Goal: Information Seeking & Learning: Learn about a topic

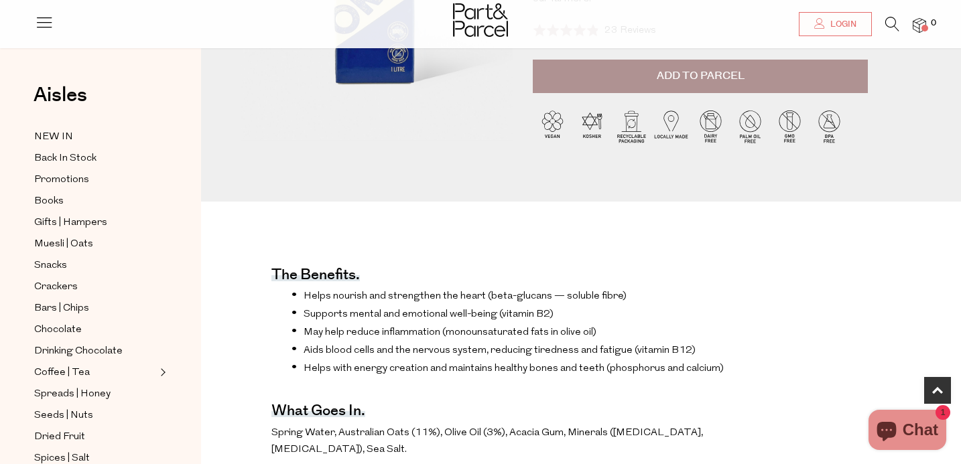
scroll to position [496, 0]
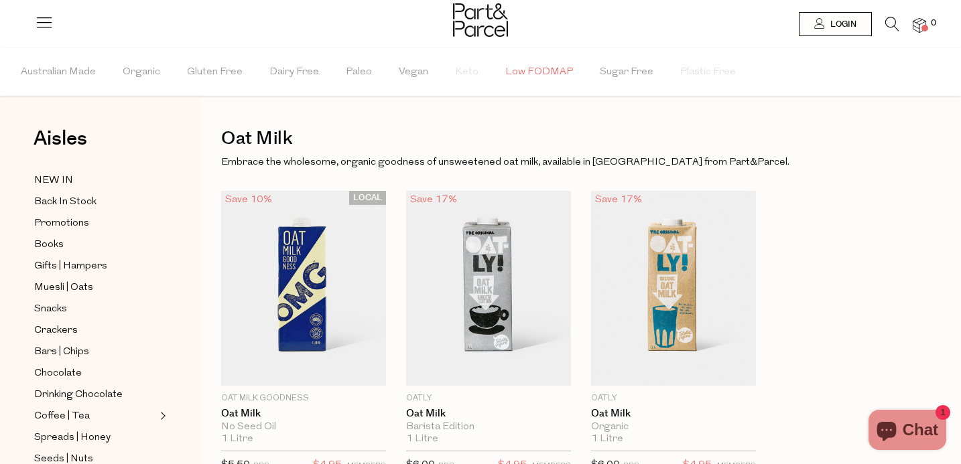
click at [542, 70] on span "Low FODMAP" at bounding box center [539, 72] width 68 height 47
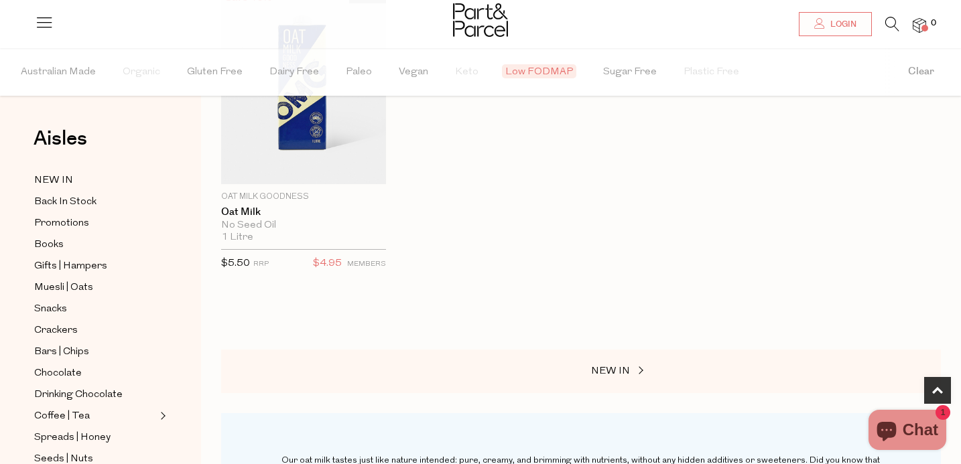
scroll to position [260, 0]
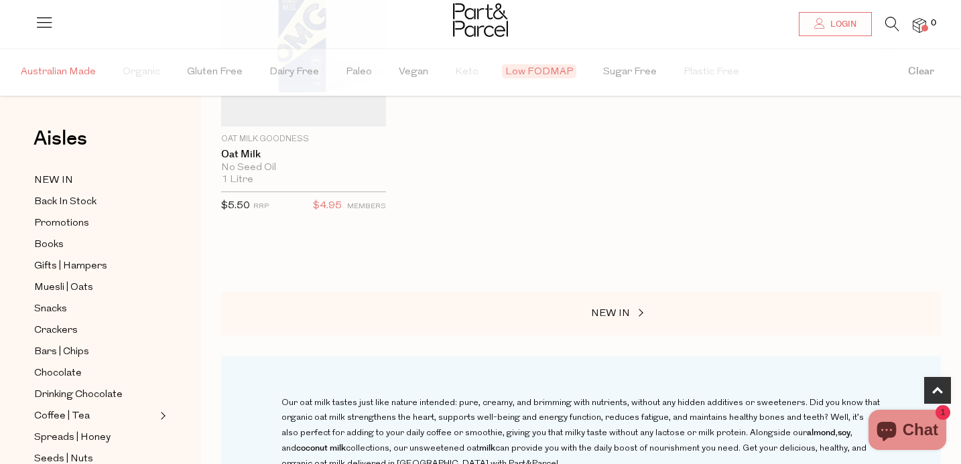
click at [90, 69] on span "Australian Made" at bounding box center [58, 72] width 75 height 47
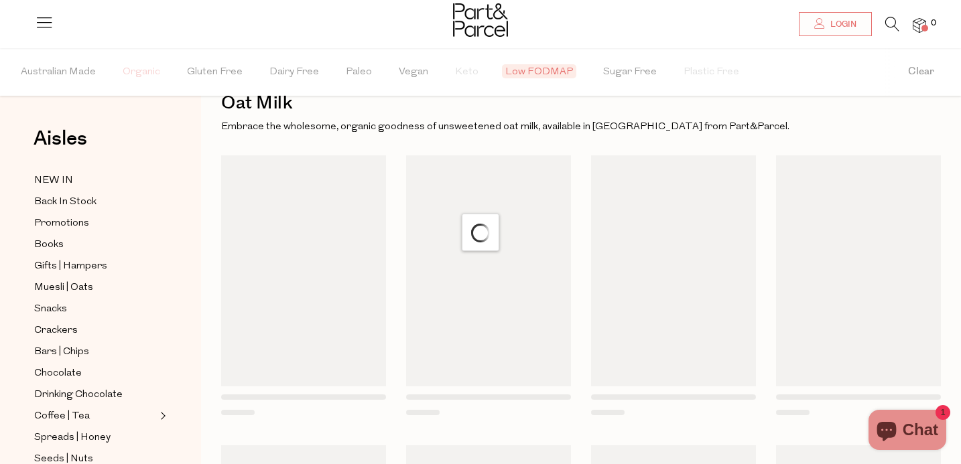
scroll to position [7, 0]
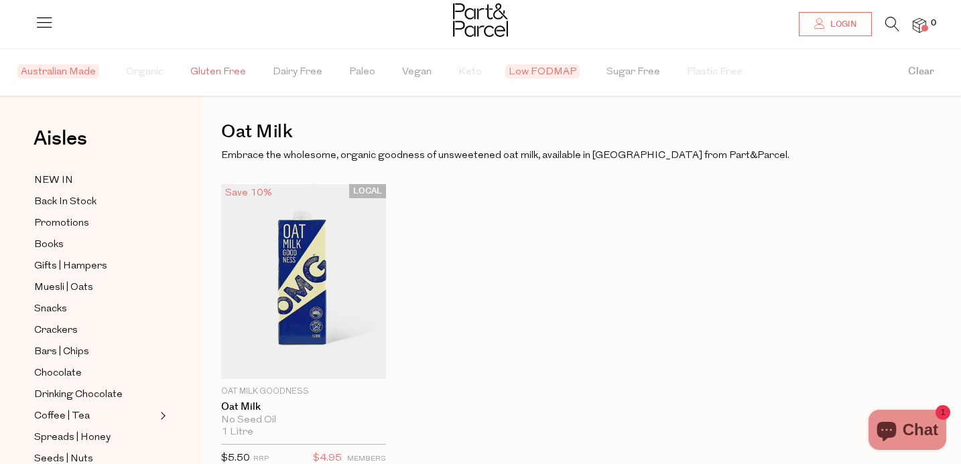
click at [200, 78] on span "Gluten Free" at bounding box center [218, 72] width 56 height 47
click at [287, 74] on span "Dairy Free" at bounding box center [301, 72] width 50 height 47
click at [358, 67] on span "Paleo" at bounding box center [369, 72] width 26 height 47
click at [490, 20] on img at bounding box center [480, 20] width 55 height 34
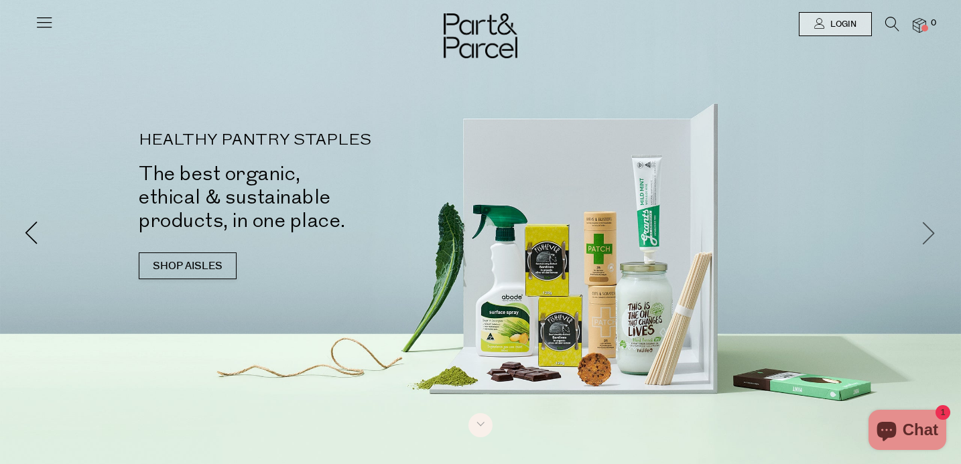
click at [923, 233] on span at bounding box center [928, 231] width 23 height 23
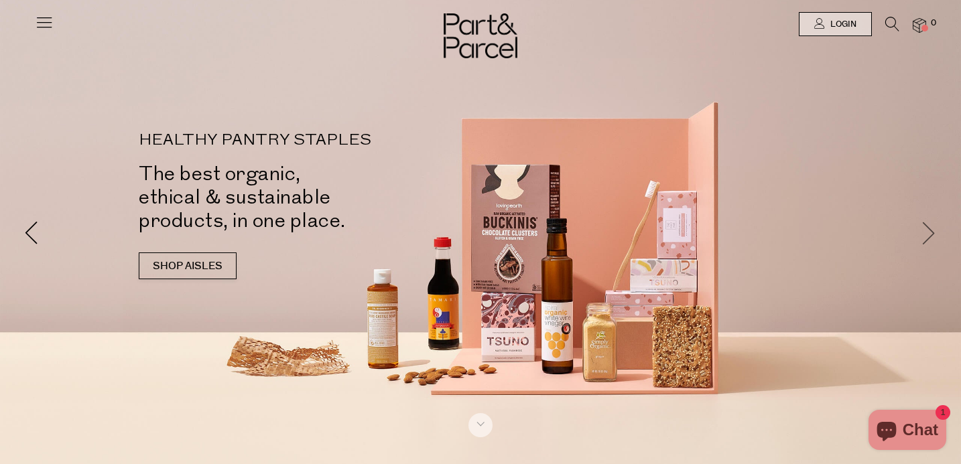
click at [923, 233] on span at bounding box center [928, 231] width 23 height 23
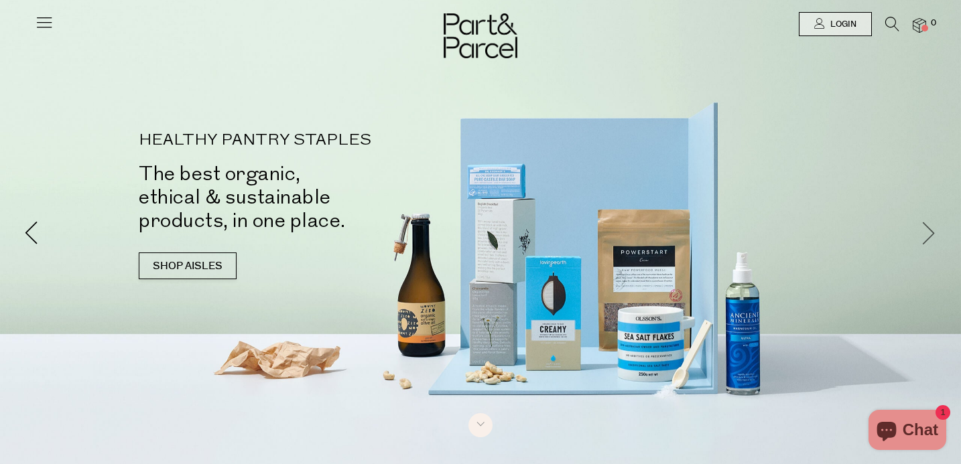
click at [923, 233] on span at bounding box center [928, 231] width 23 height 23
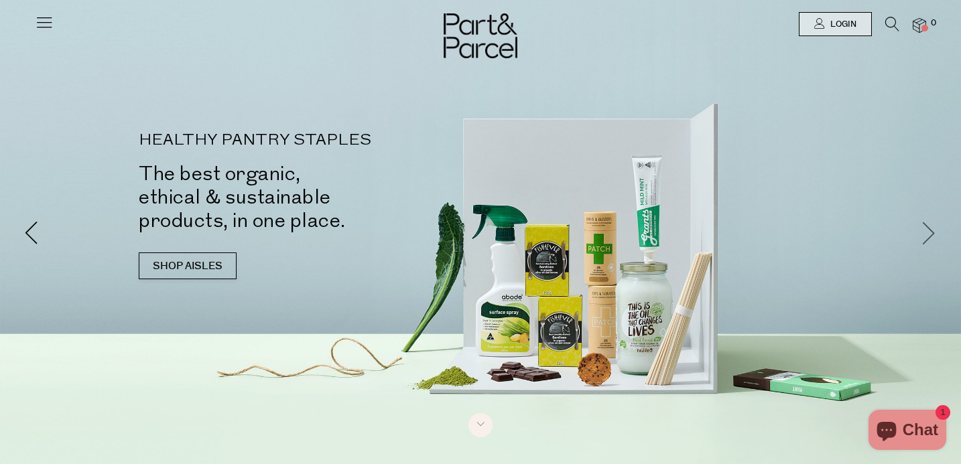
click at [923, 233] on span at bounding box center [928, 231] width 23 height 23
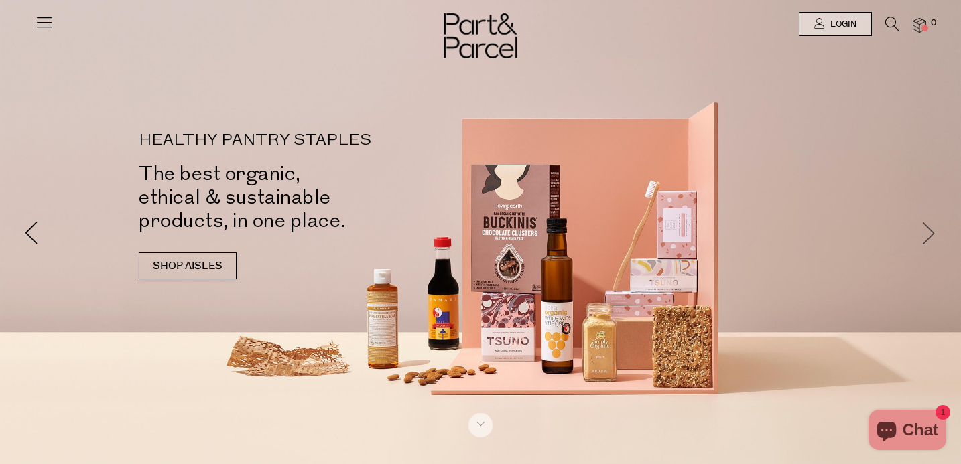
click at [923, 233] on span at bounding box center [928, 231] width 23 height 23
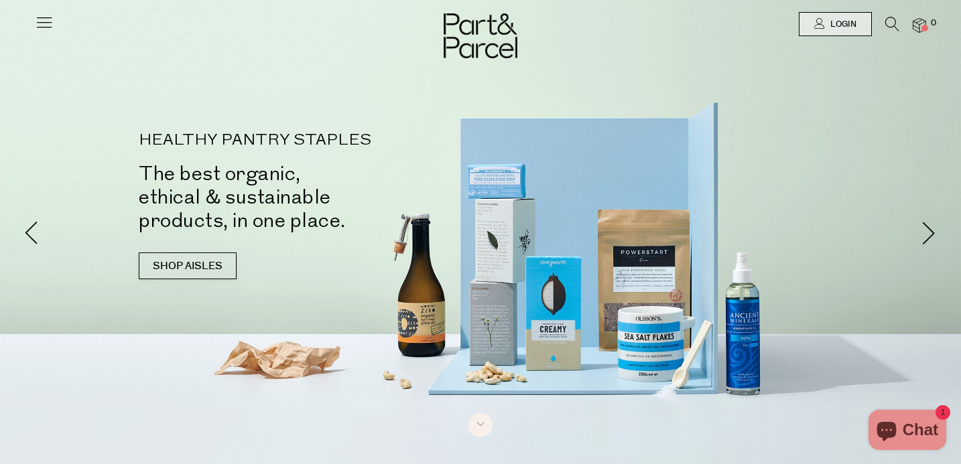
click at [45, 25] on icon at bounding box center [44, 22] width 19 height 19
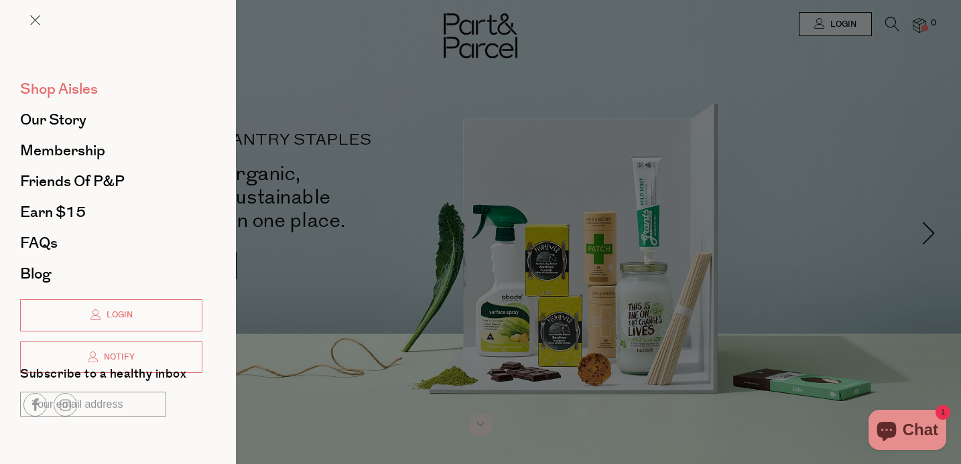
click at [87, 91] on span "Shop Aisles" at bounding box center [59, 88] width 78 height 21
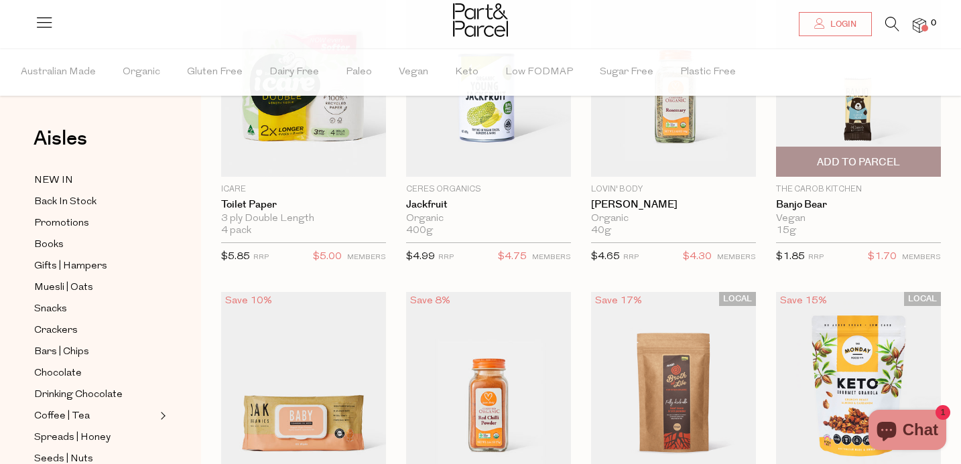
scroll to position [193, 0]
click at [830, 124] on img at bounding box center [858, 79] width 165 height 194
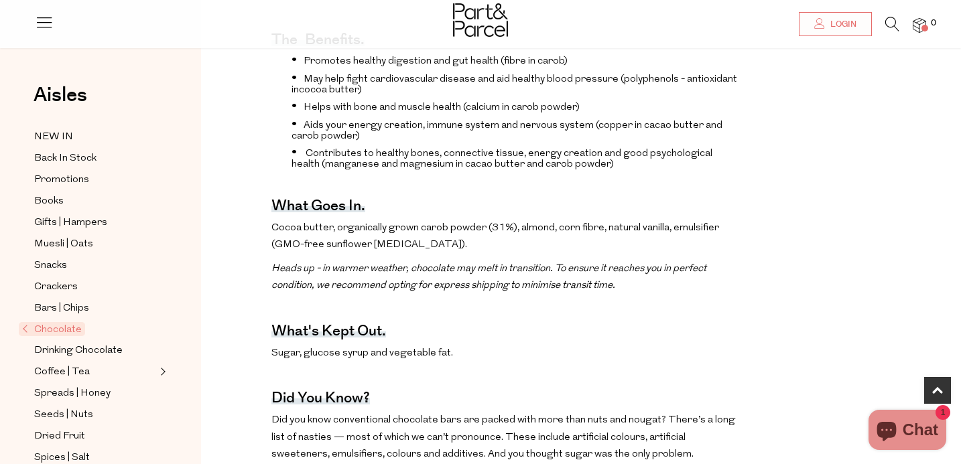
scroll to position [519, 0]
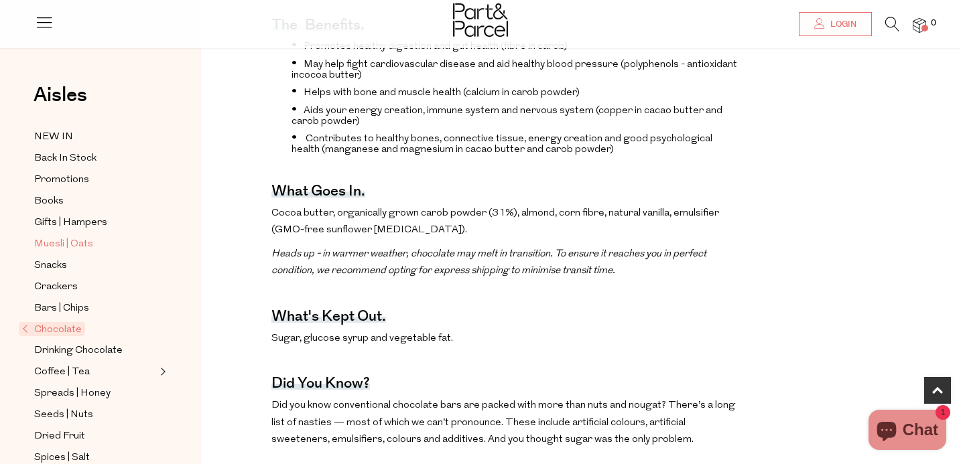
click at [64, 243] on span "Muesli | Oats" at bounding box center [63, 245] width 59 height 16
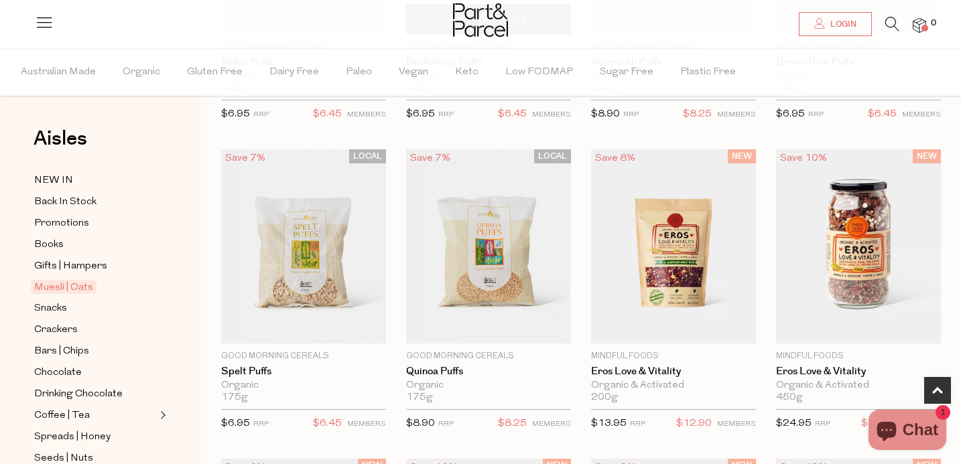
scroll to position [378, 0]
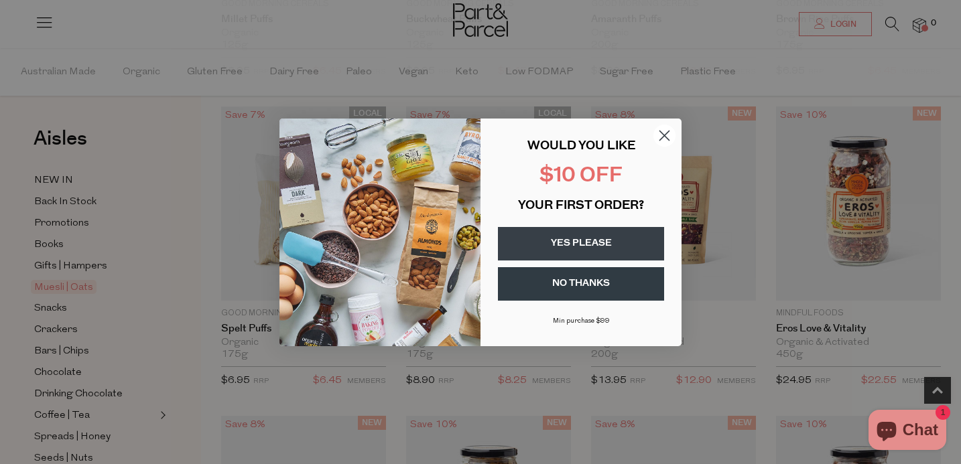
click at [663, 137] on circle "Close dialog" at bounding box center [664, 135] width 22 height 22
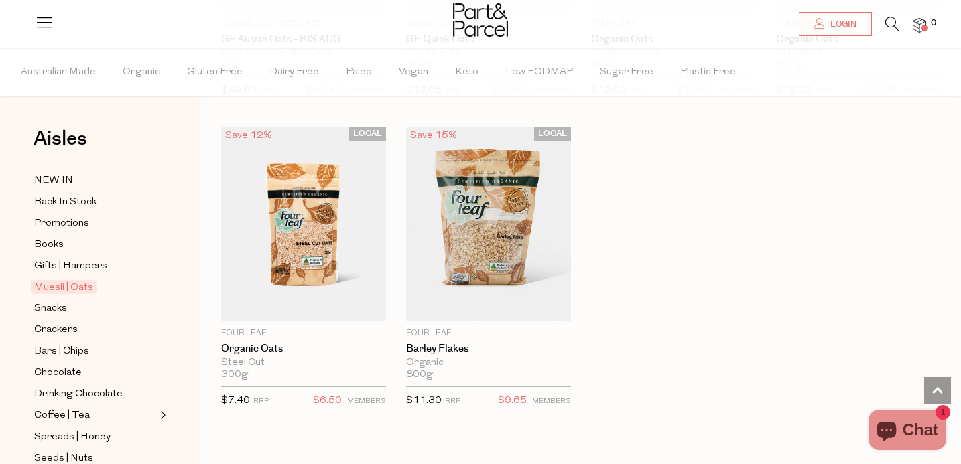
scroll to position [4075, 0]
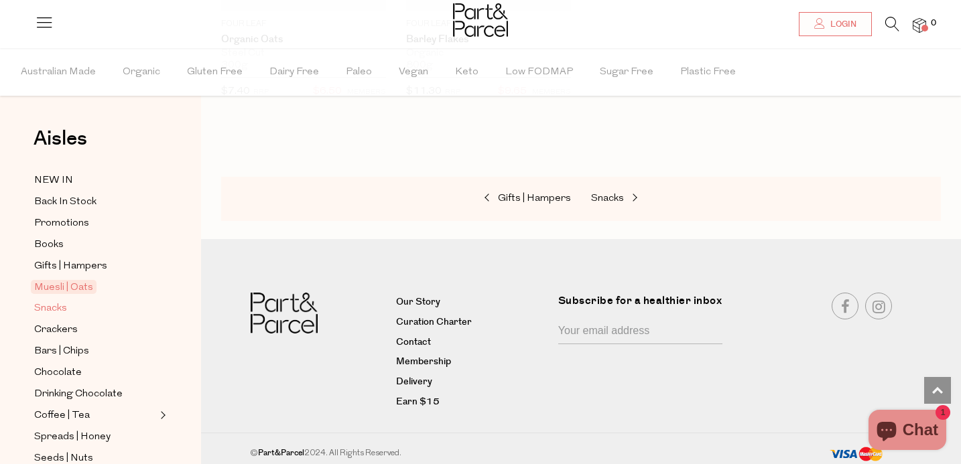
click at [52, 301] on span "Snacks" at bounding box center [50, 309] width 33 height 16
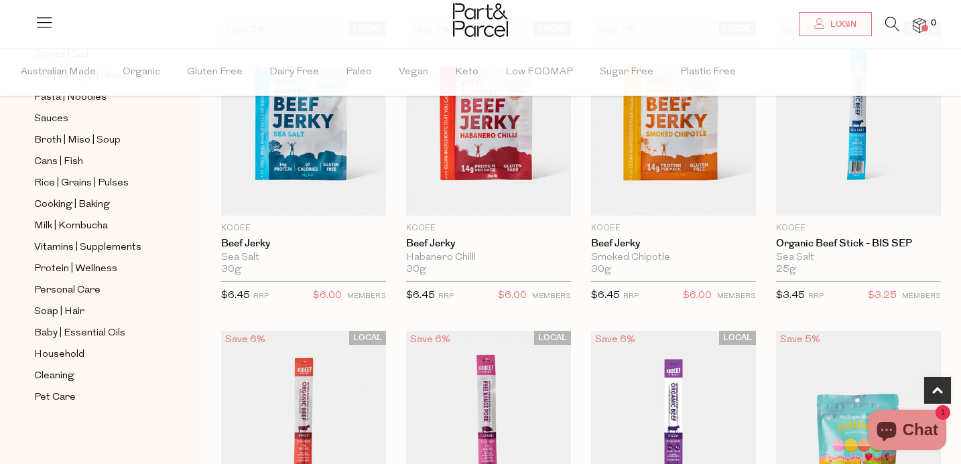
scroll to position [698, 0]
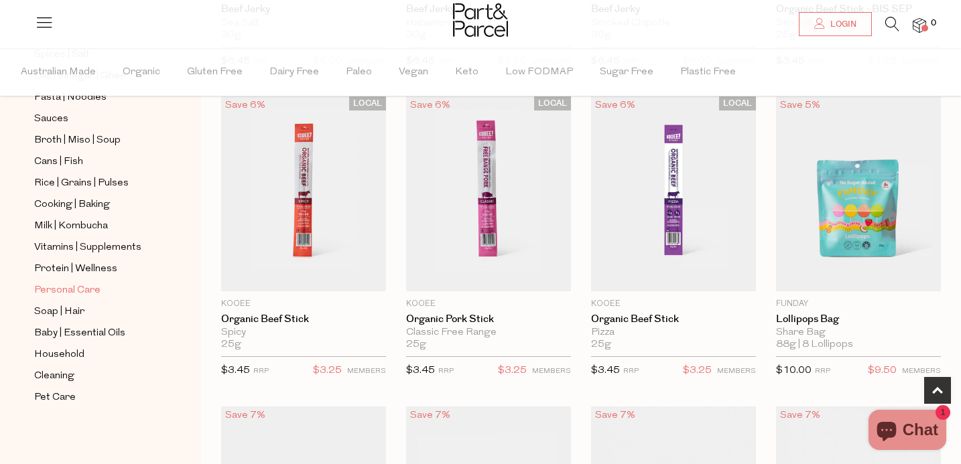
click at [87, 289] on span "Personal Care" at bounding box center [67, 291] width 66 height 16
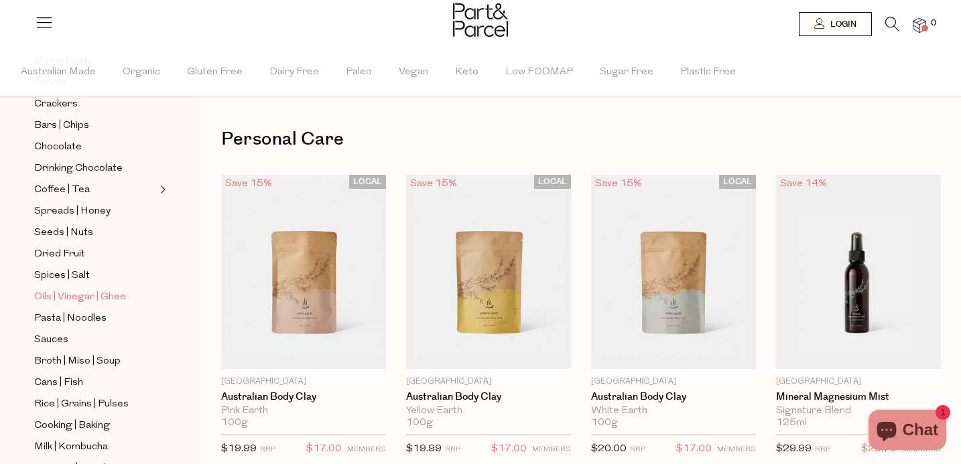
scroll to position [227, 0]
click at [70, 192] on span "Coffee | Tea" at bounding box center [62, 190] width 56 height 16
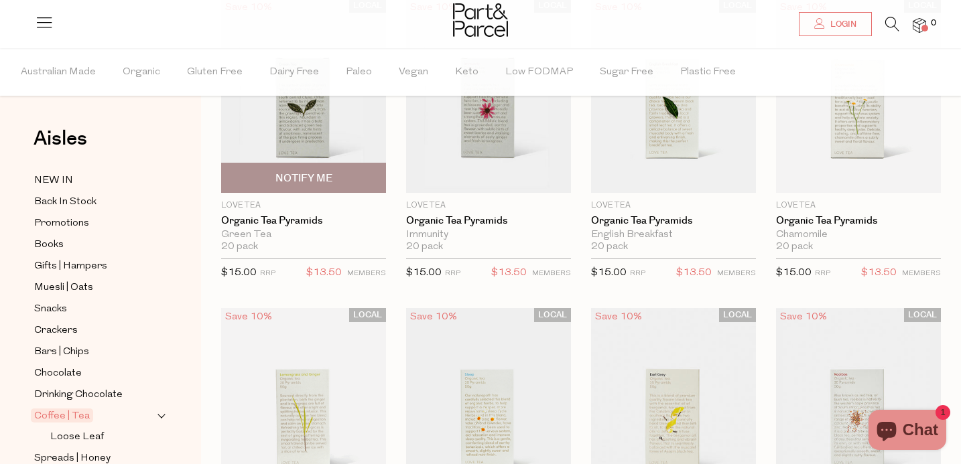
scroll to position [178, 0]
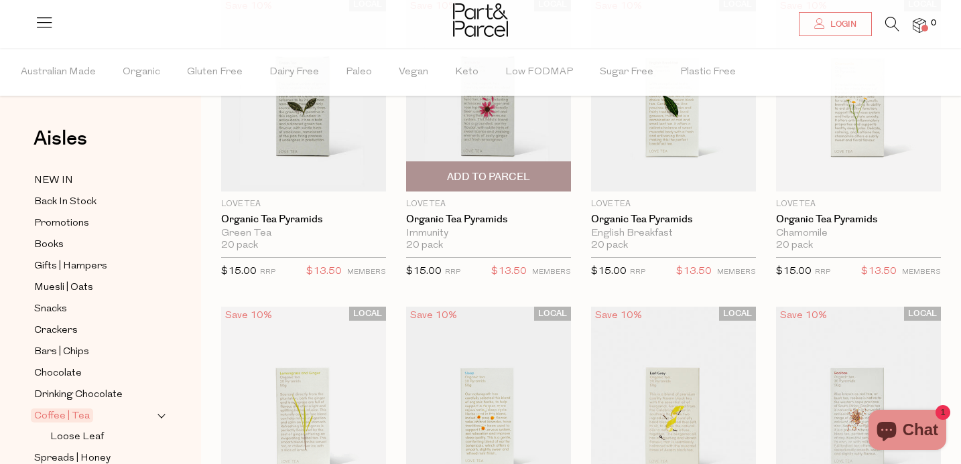
click at [490, 152] on img at bounding box center [488, 94] width 165 height 194
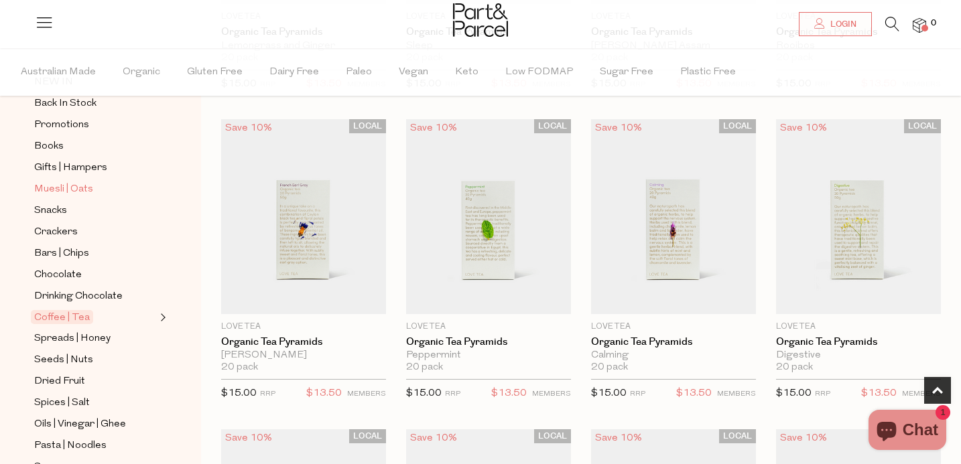
scroll to position [103, 0]
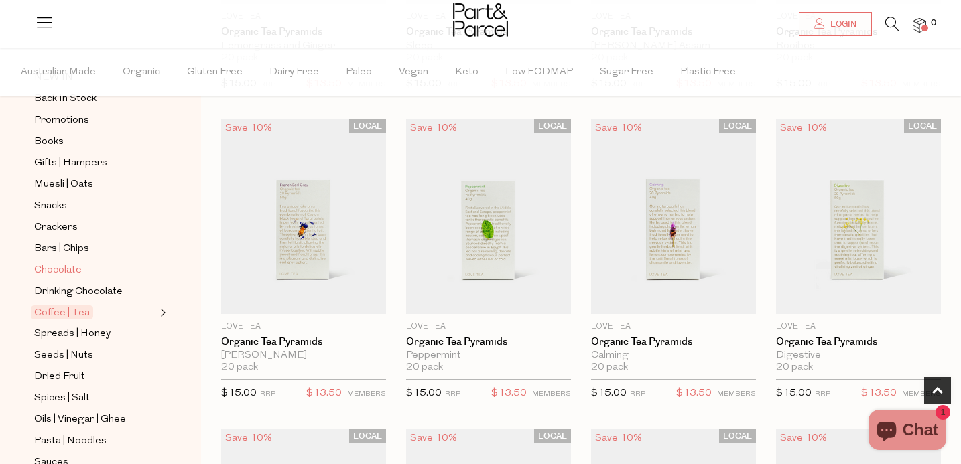
click at [80, 269] on link "Chocolate" at bounding box center [95, 270] width 122 height 17
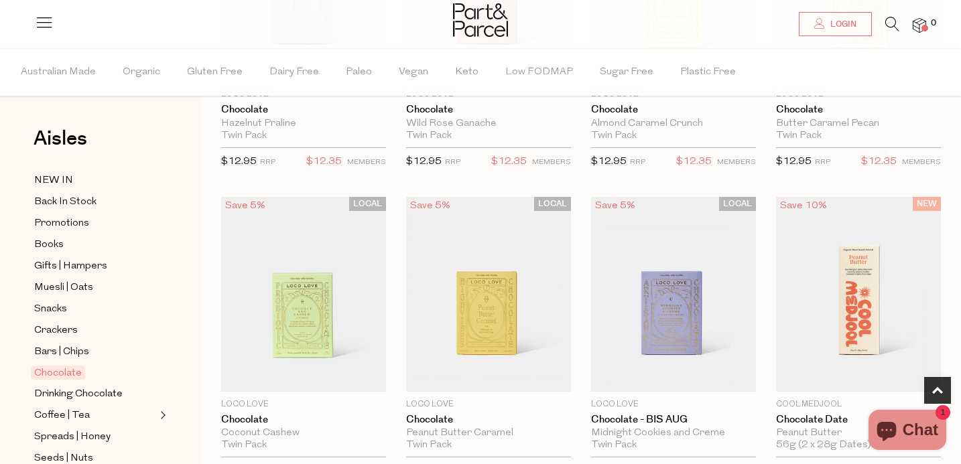
scroll to position [602, 0]
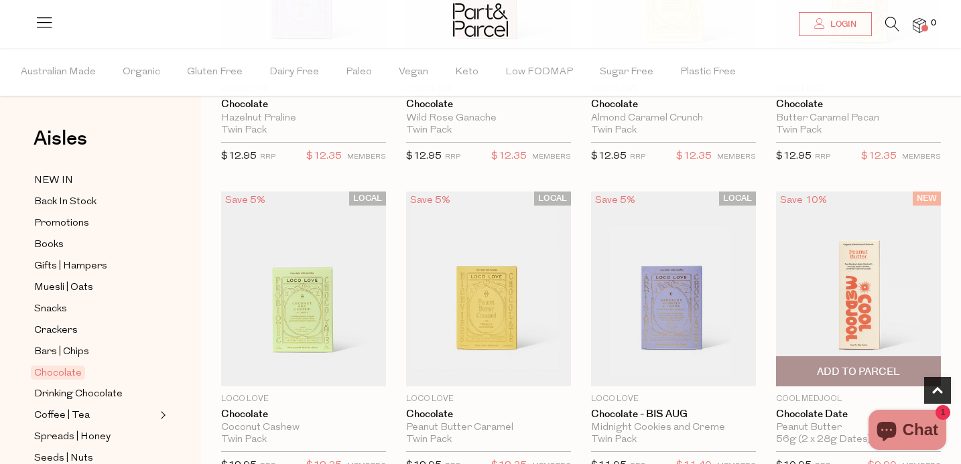
click at [871, 291] on img at bounding box center [858, 289] width 165 height 194
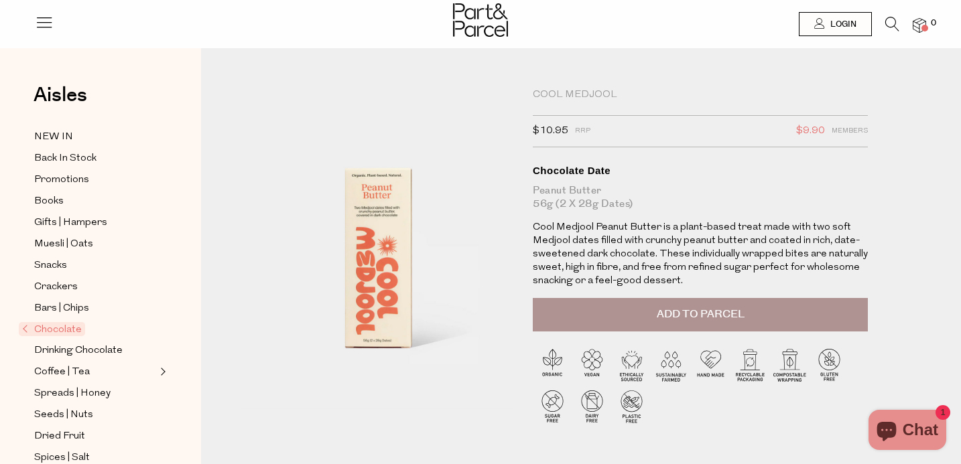
click at [555, 88] on div "Cool Medjool" at bounding box center [700, 94] width 335 height 13
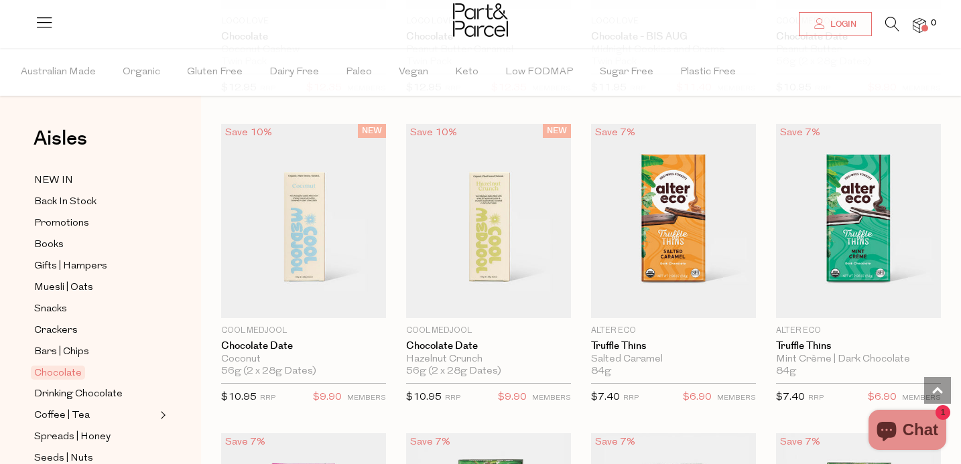
scroll to position [981, 0]
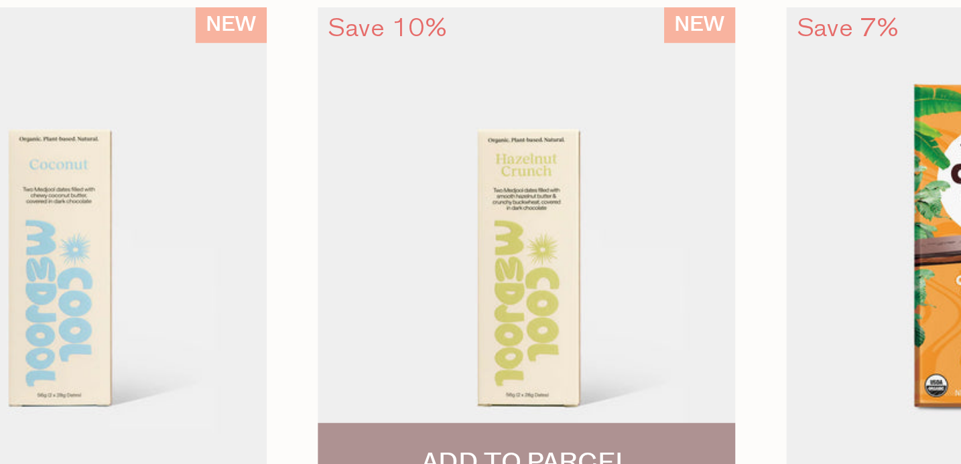
click at [497, 190] on img at bounding box center [488, 220] width 165 height 194
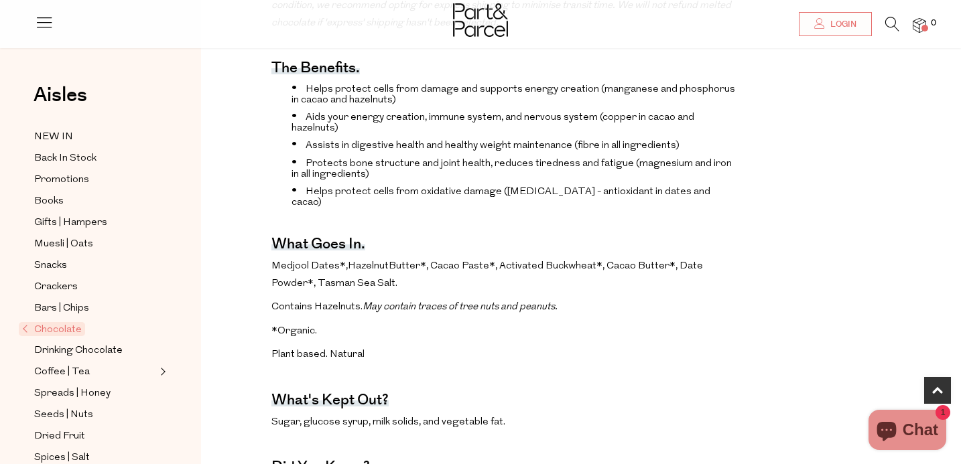
scroll to position [597, 0]
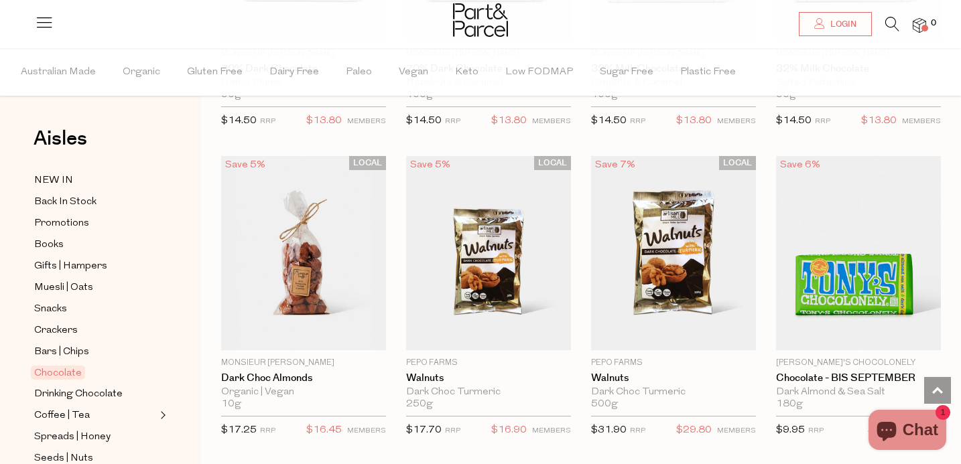
scroll to position [2810, 0]
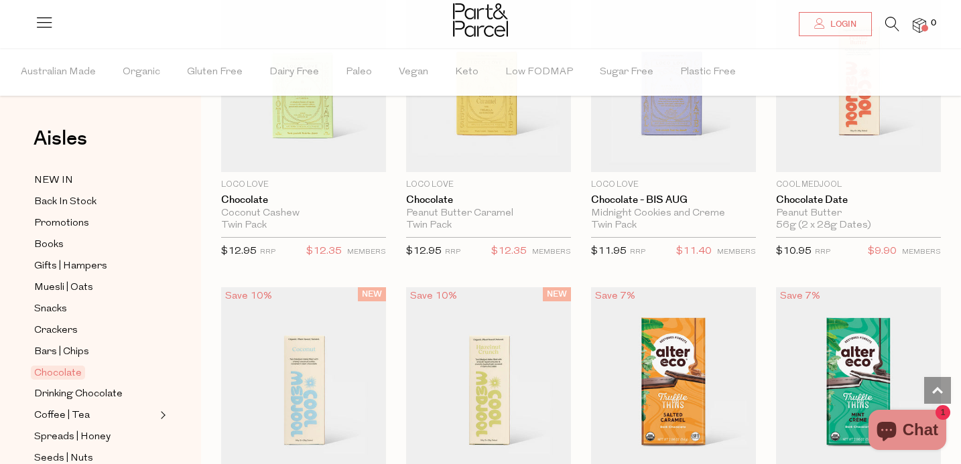
scroll to position [891, 0]
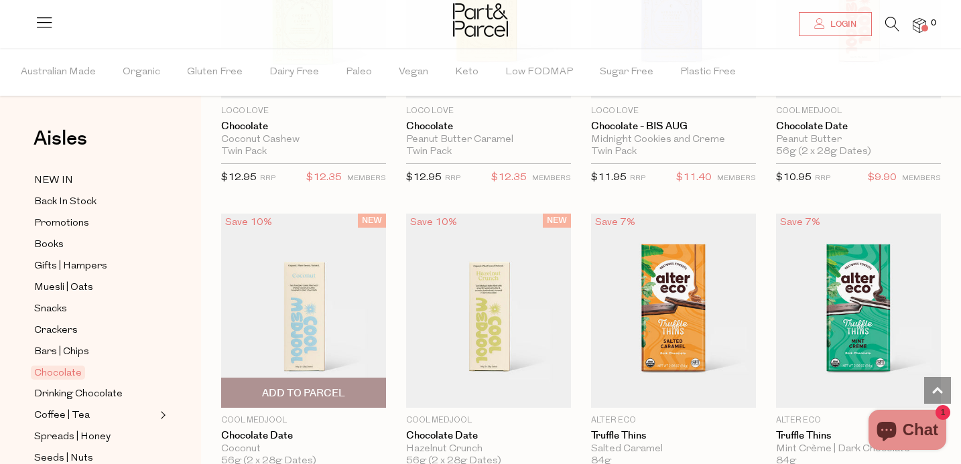
click at [320, 301] on img at bounding box center [303, 311] width 165 height 194
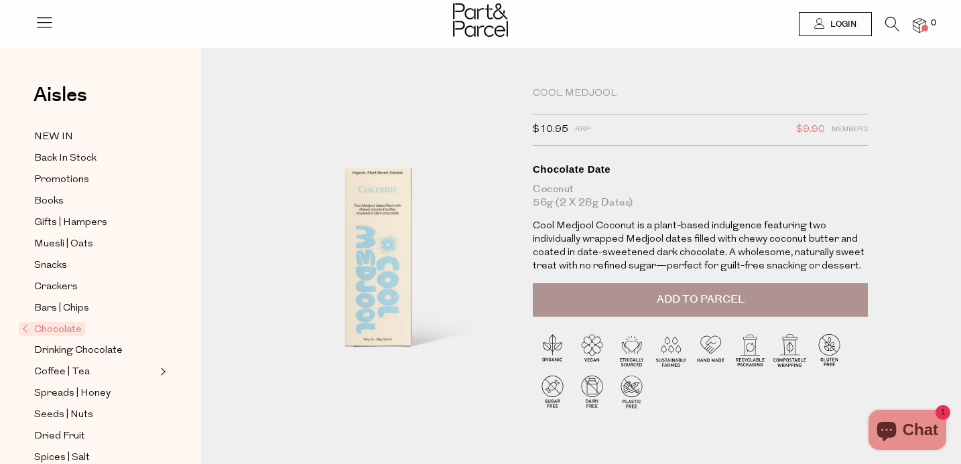
scroll to position [6, 0]
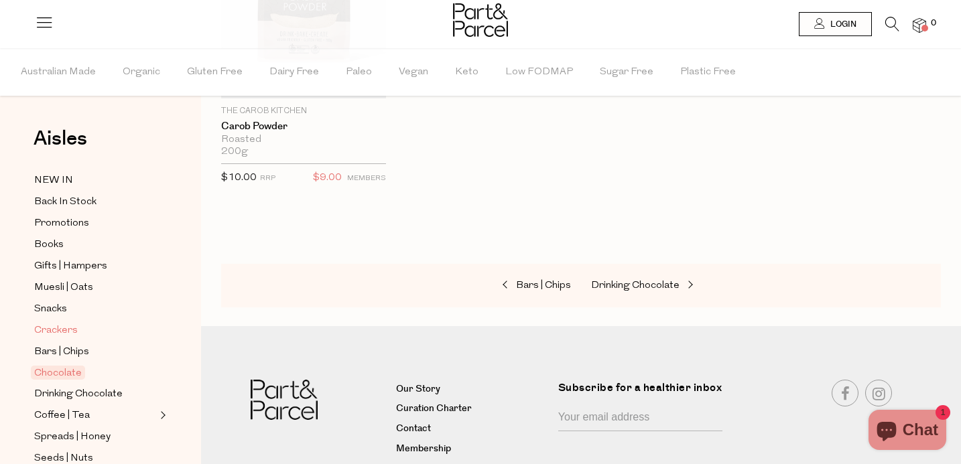
click at [52, 329] on span "Crackers" at bounding box center [56, 331] width 44 height 16
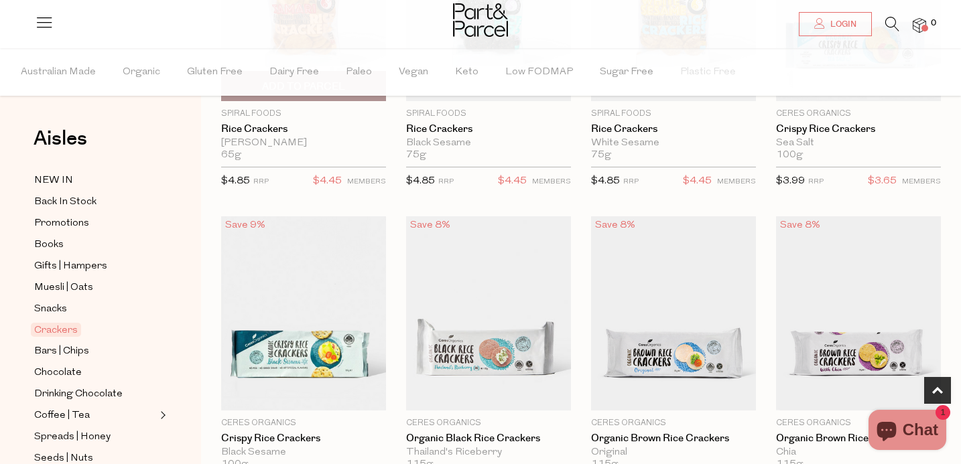
scroll to position [269, 0]
click at [66, 308] on span "Snacks" at bounding box center [50, 310] width 33 height 16
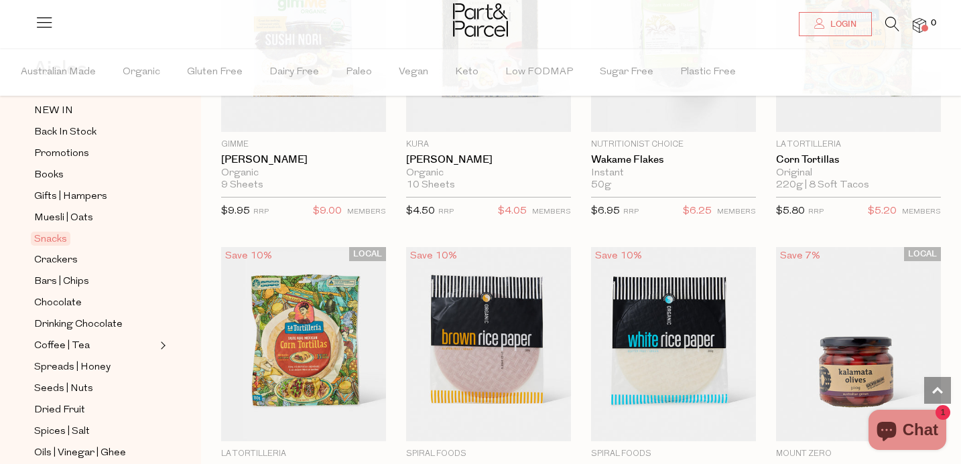
scroll to position [74, 0]
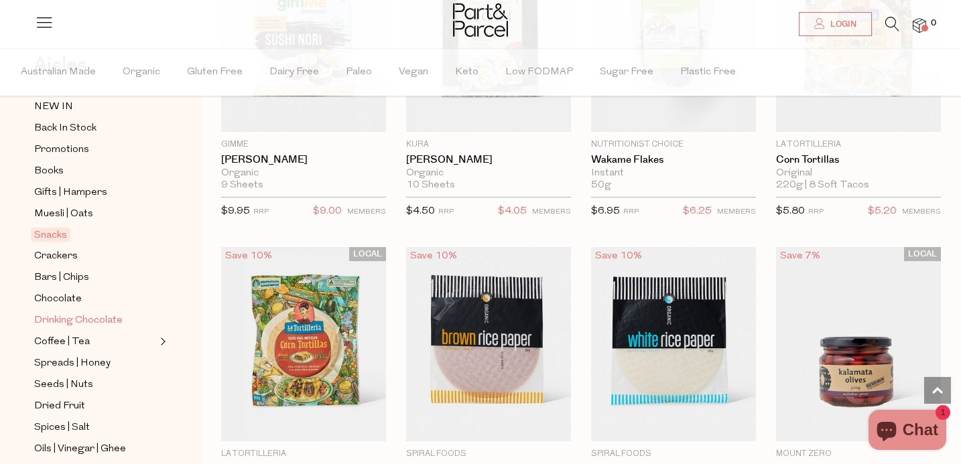
click at [61, 318] on span "Drinking Chocolate" at bounding box center [78, 321] width 88 height 16
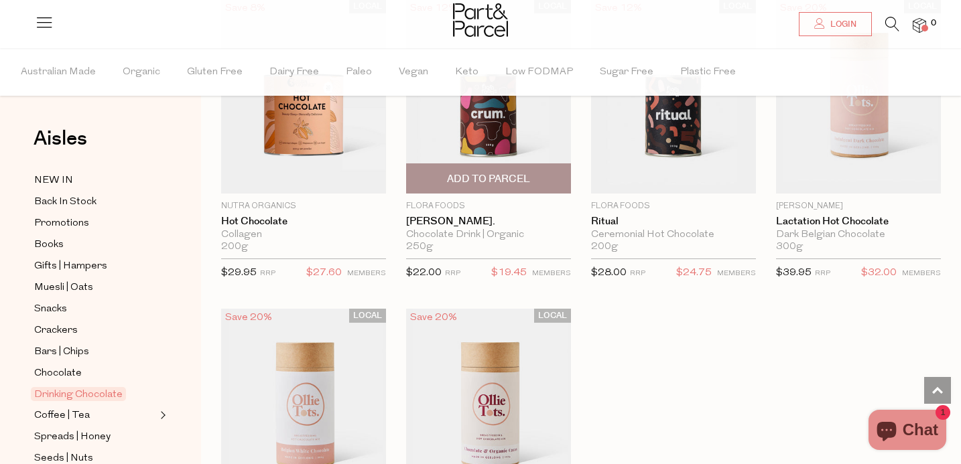
scroll to position [1278, 0]
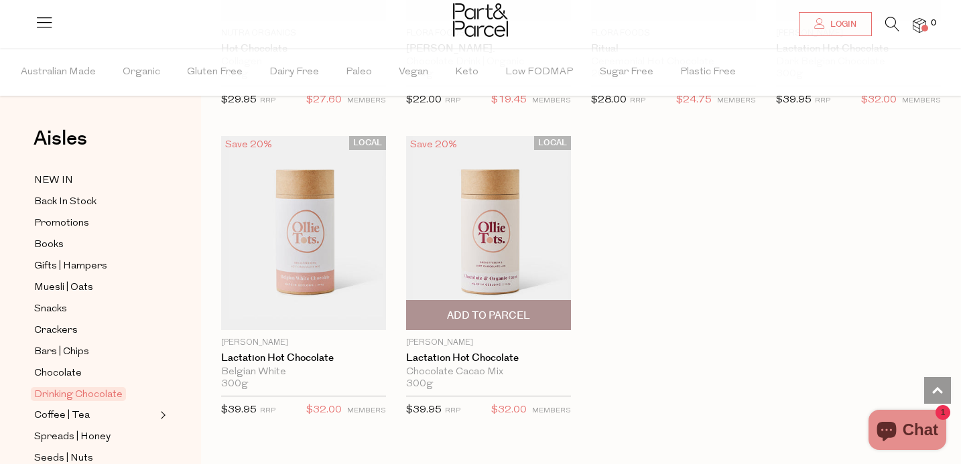
click at [513, 226] on img at bounding box center [488, 233] width 165 height 194
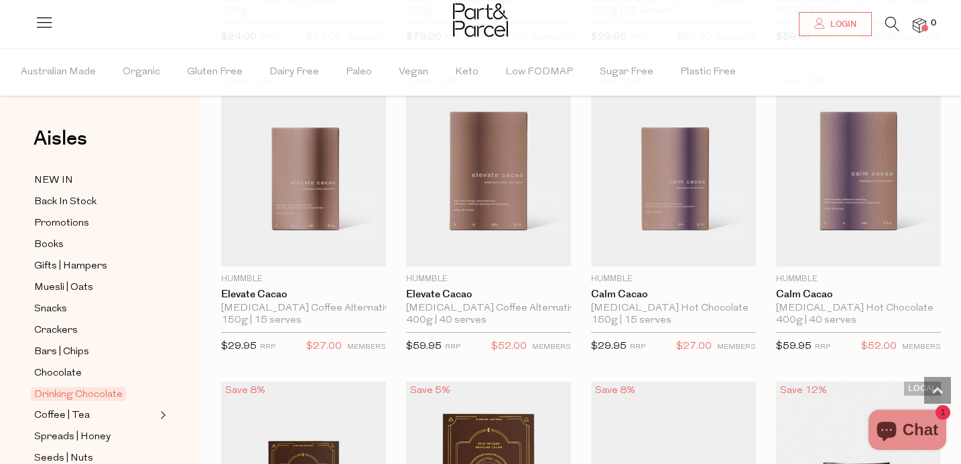
scroll to position [411, 0]
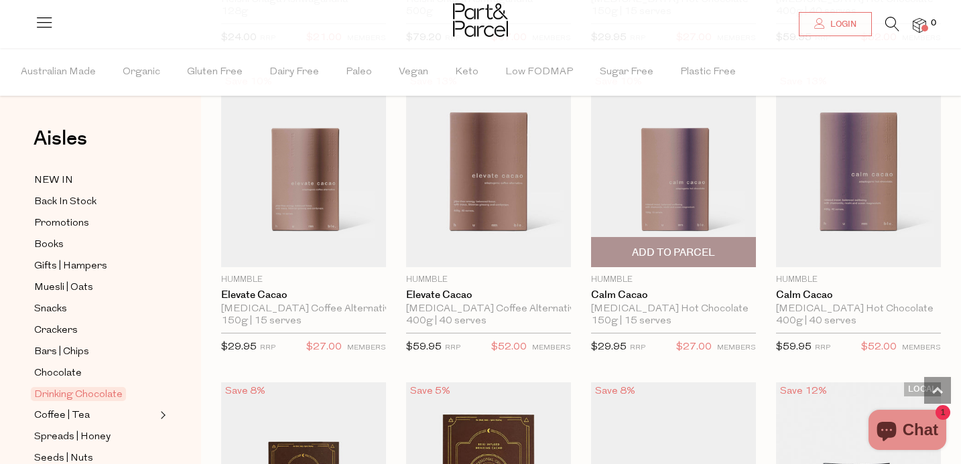
click at [645, 186] on img at bounding box center [673, 170] width 165 height 194
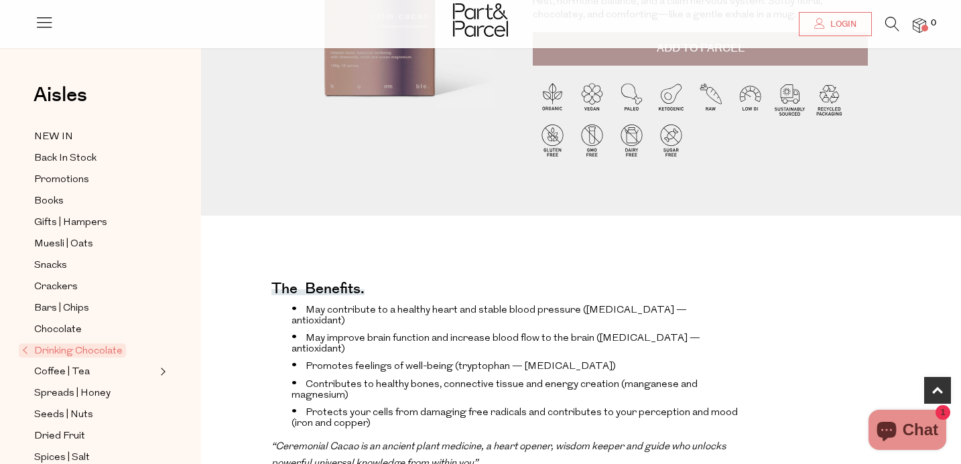
scroll to position [256, 0]
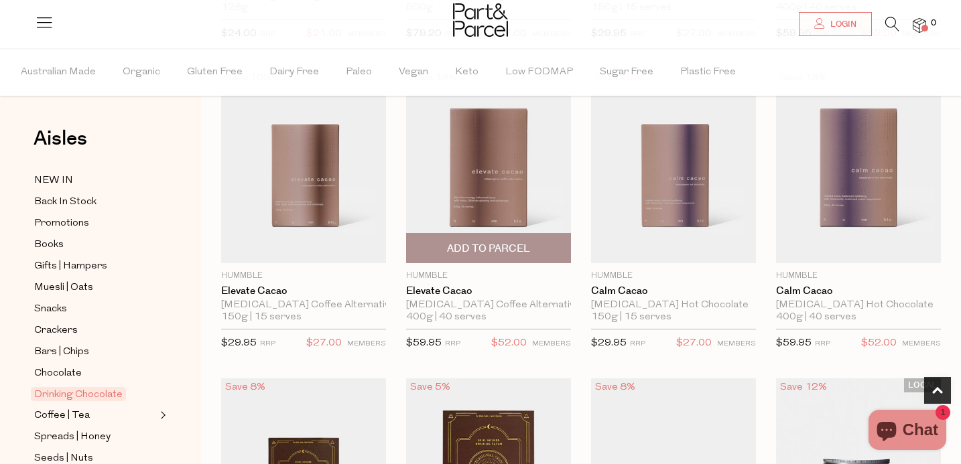
scroll to position [413, 0]
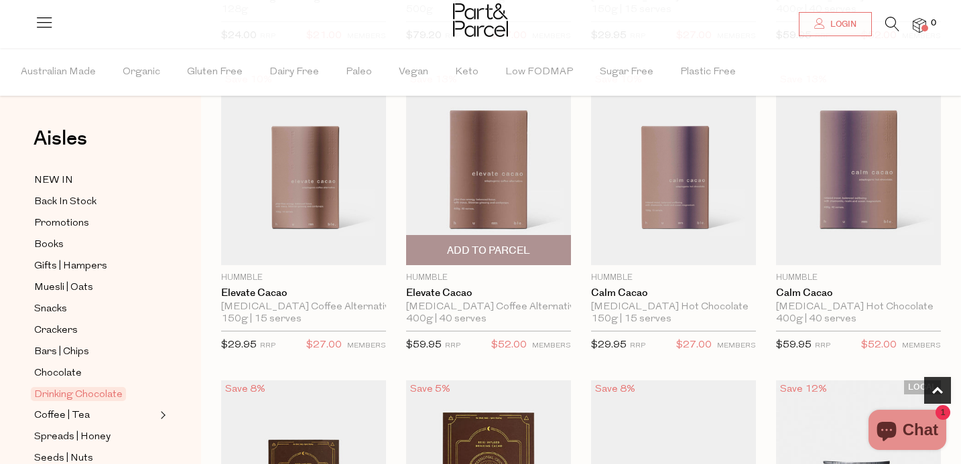
click at [430, 184] on img at bounding box center [488, 168] width 165 height 194
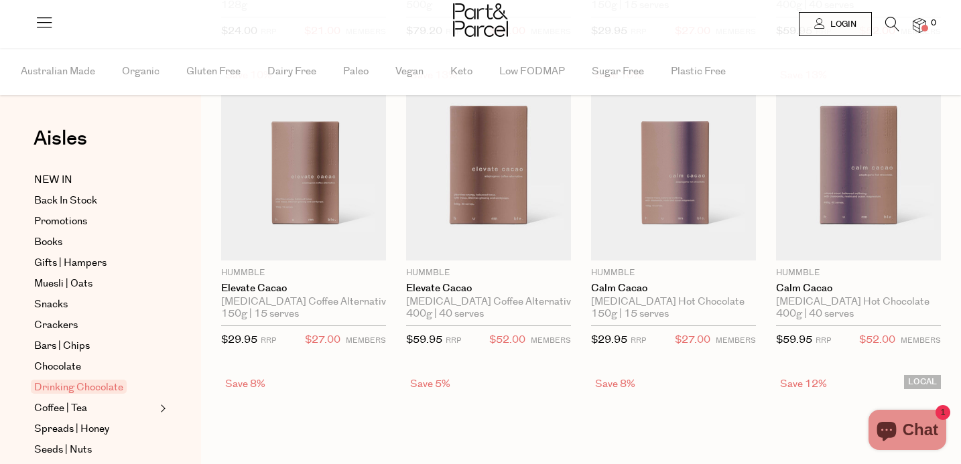
scroll to position [415, 0]
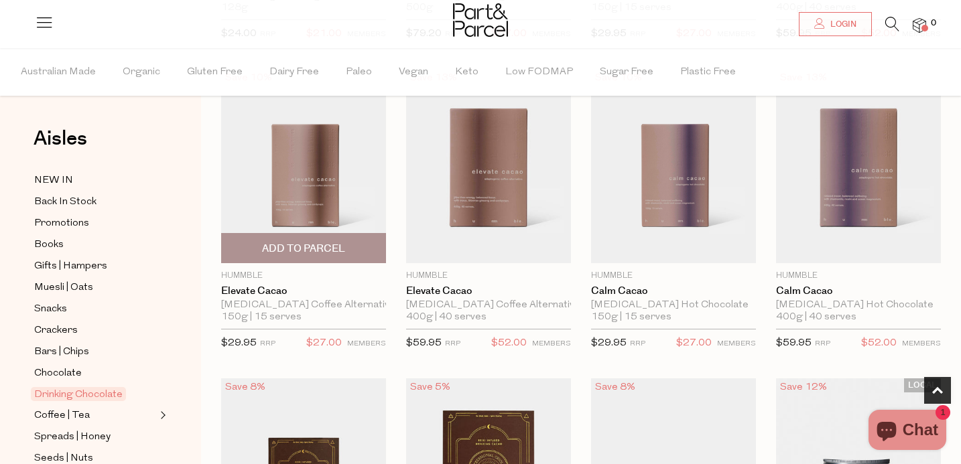
click at [338, 179] on img at bounding box center [303, 166] width 165 height 194
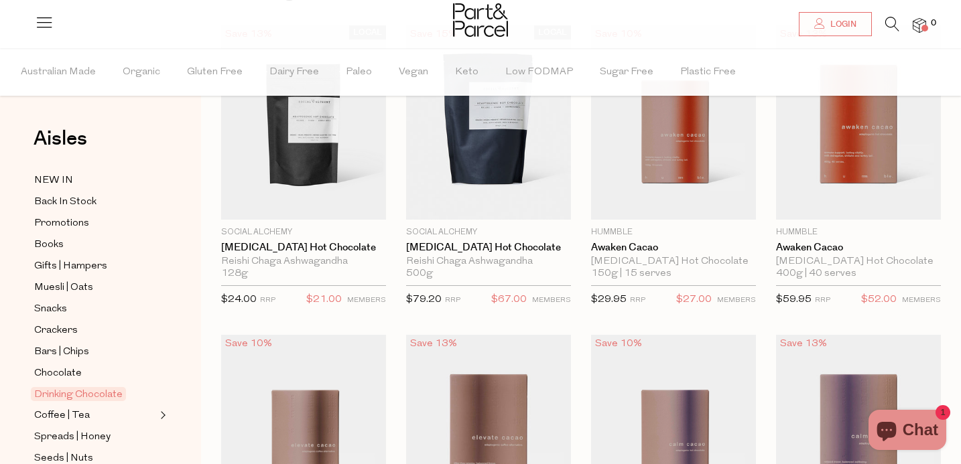
scroll to position [147, 0]
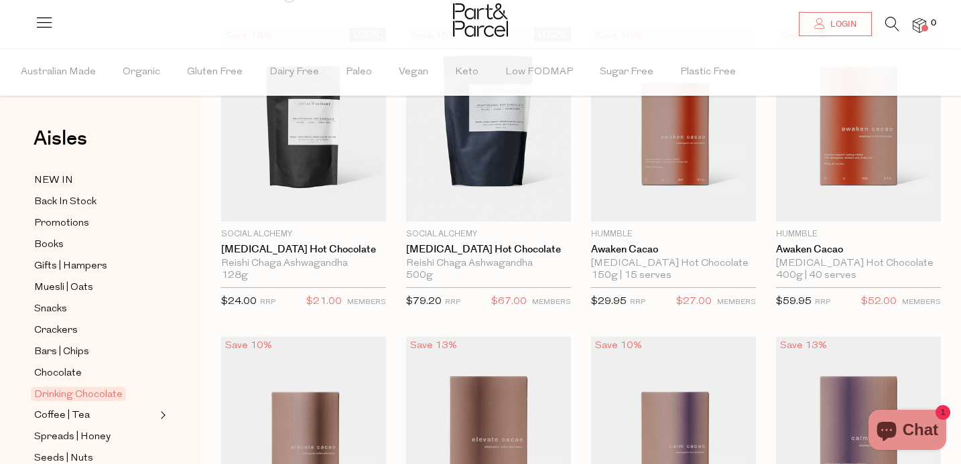
click at [647, 172] on img at bounding box center [673, 124] width 165 height 194
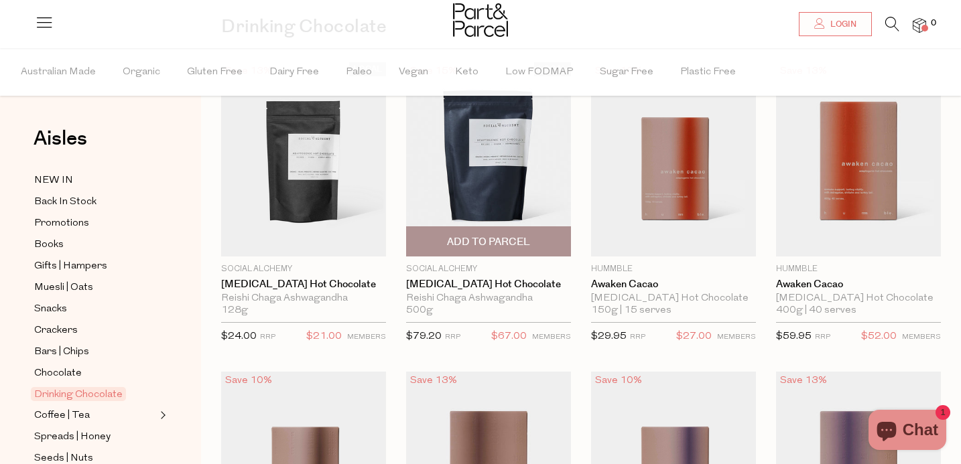
scroll to position [74, 0]
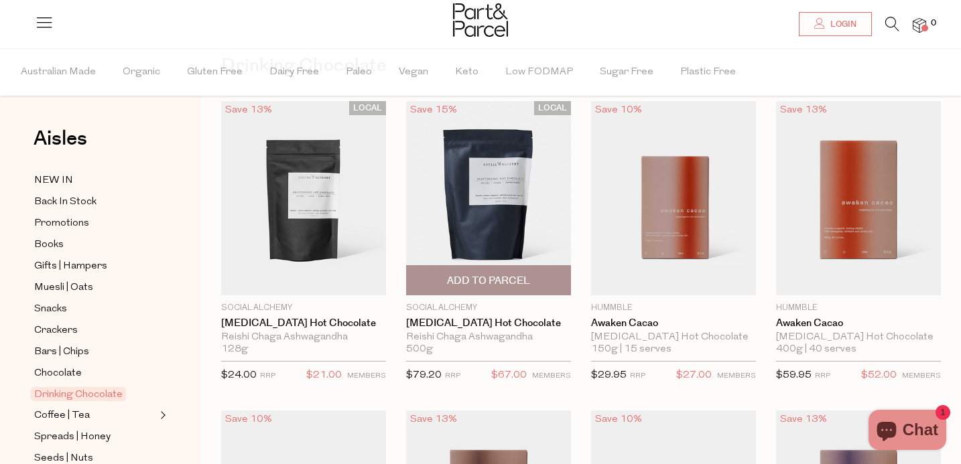
click at [433, 229] on img at bounding box center [488, 198] width 165 height 194
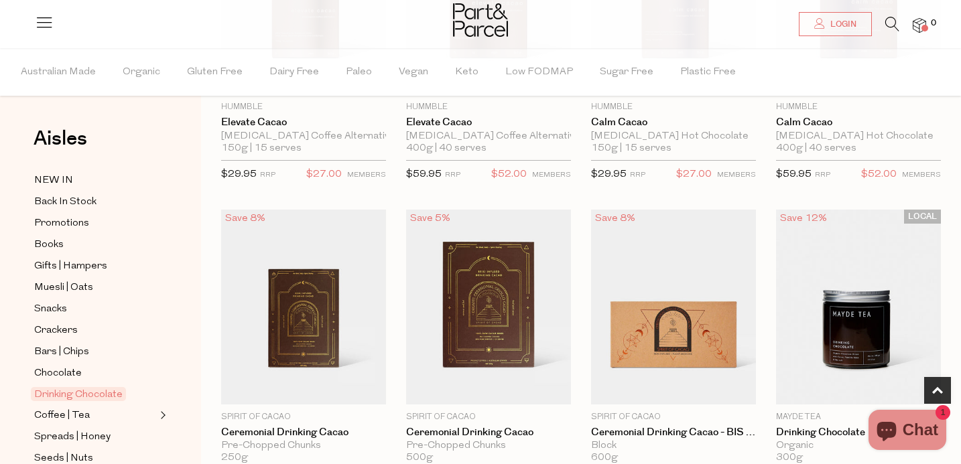
scroll to position [632, 0]
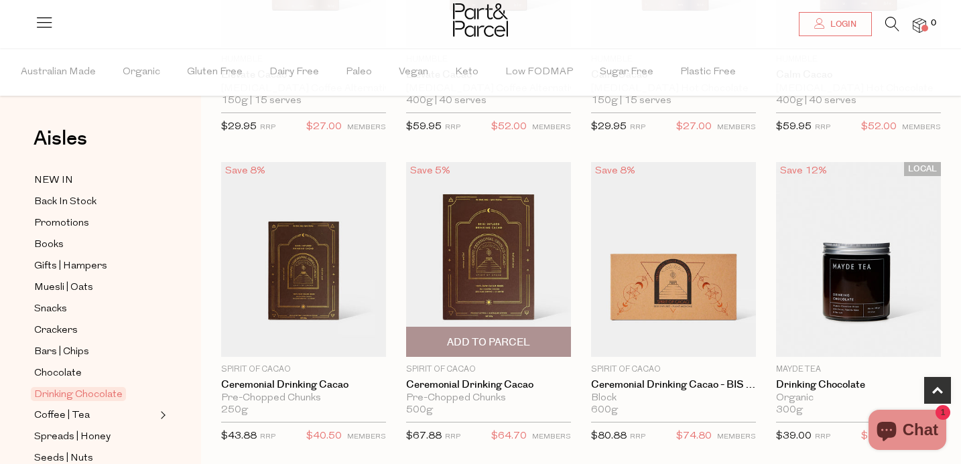
click at [439, 281] on img at bounding box center [488, 259] width 165 height 194
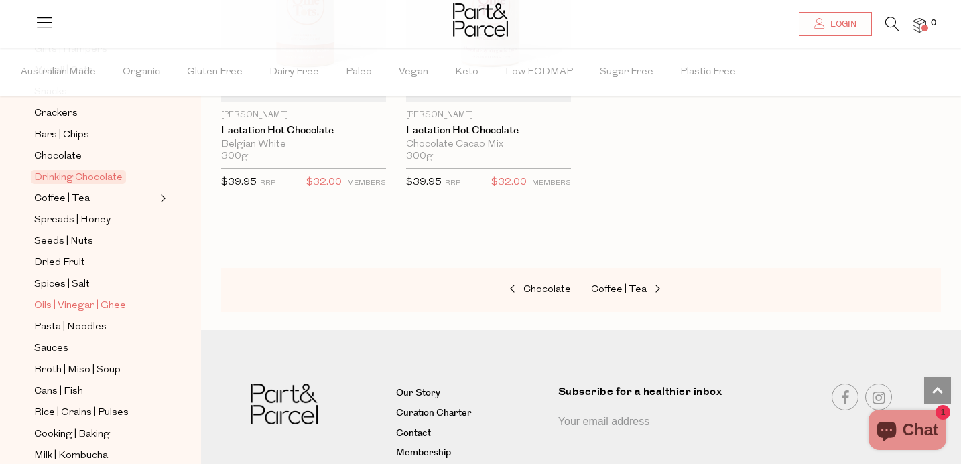
scroll to position [234, 0]
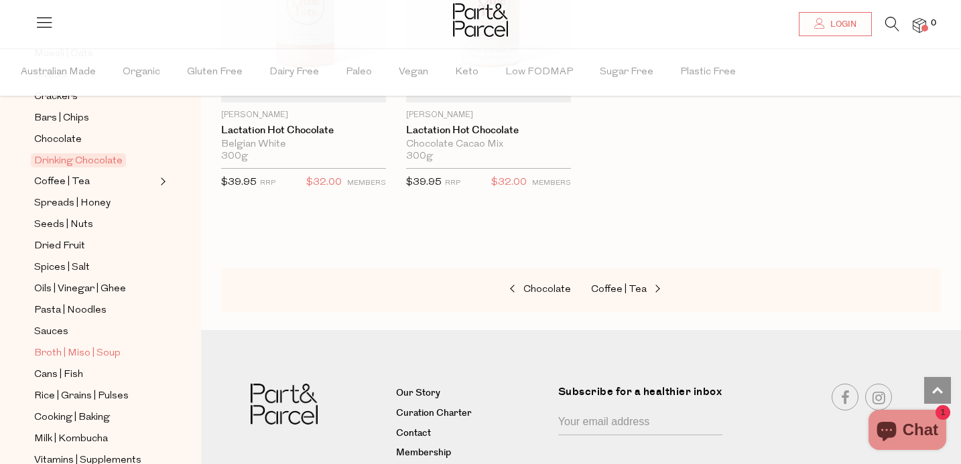
click at [82, 358] on span "Broth | Miso | Soup" at bounding box center [77, 354] width 86 height 16
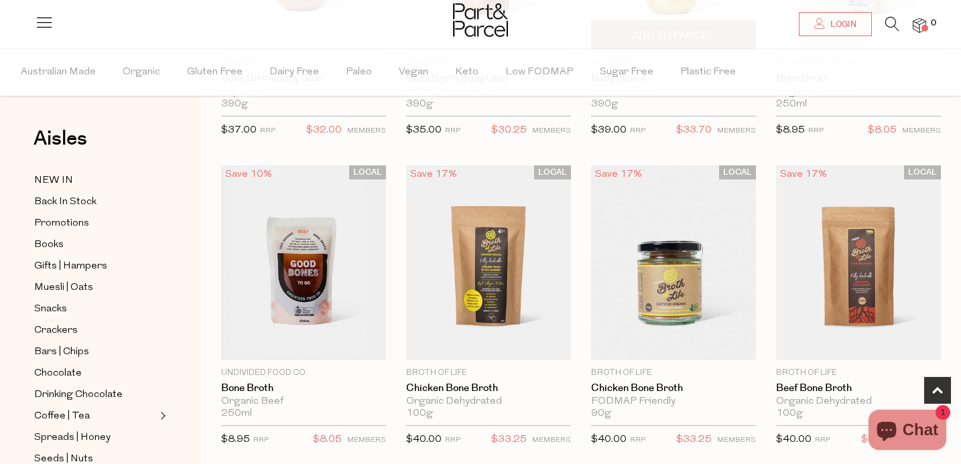
scroll to position [633, 0]
